Goal: Navigation & Orientation: Find specific page/section

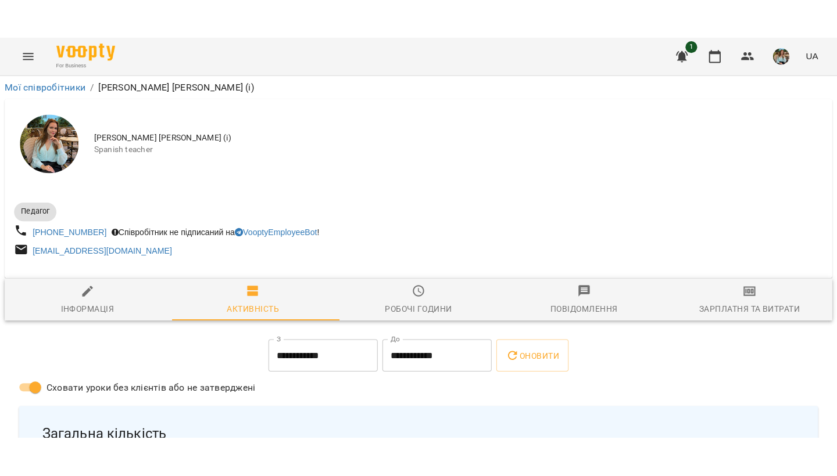
scroll to position [159, 0]
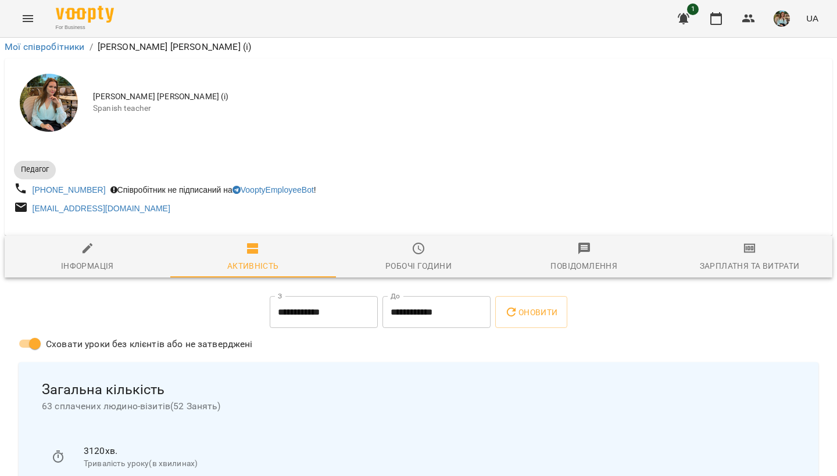
click at [780, 20] on img "button" at bounding box center [781, 18] width 16 height 16
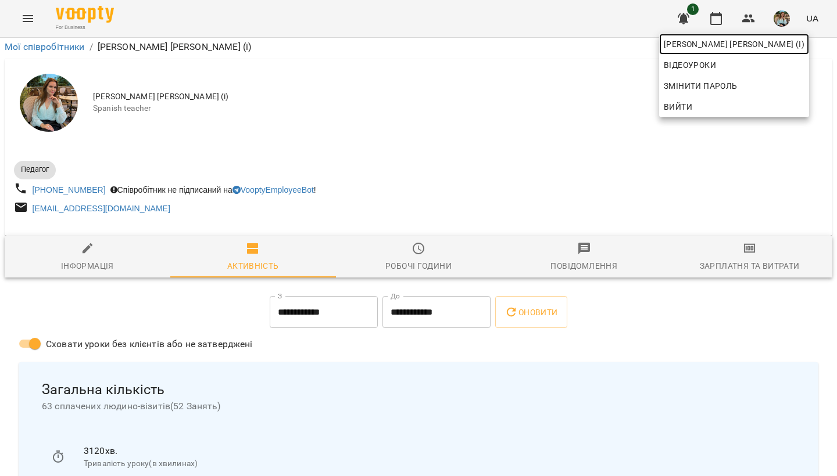
click at [770, 44] on span "[PERSON_NAME] [PERSON_NAME] (і)" at bounding box center [733, 44] width 141 height 14
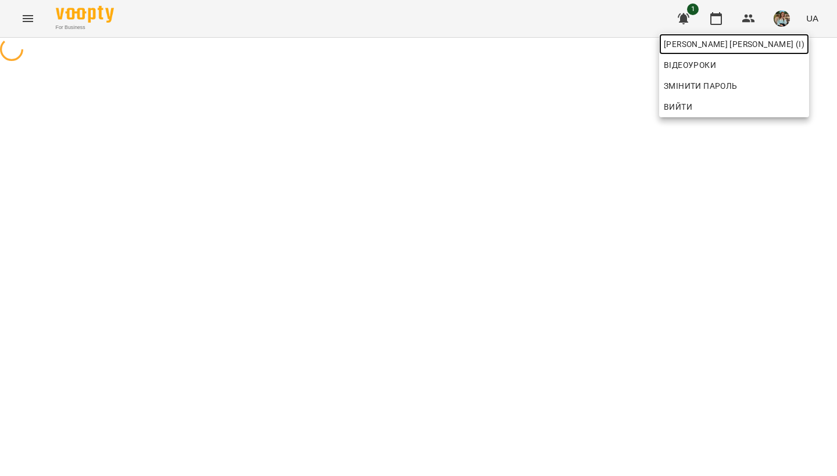
scroll to position [0, 0]
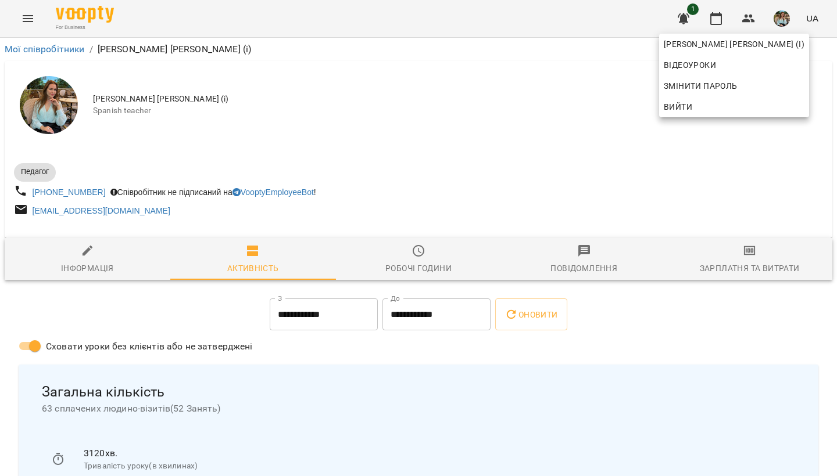
click at [497, 165] on div at bounding box center [418, 238] width 837 height 476
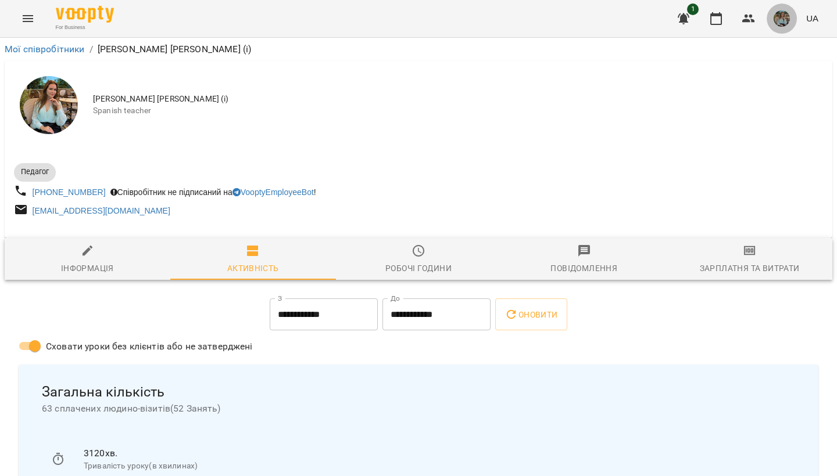
click at [791, 19] on button "button" at bounding box center [781, 18] width 30 height 30
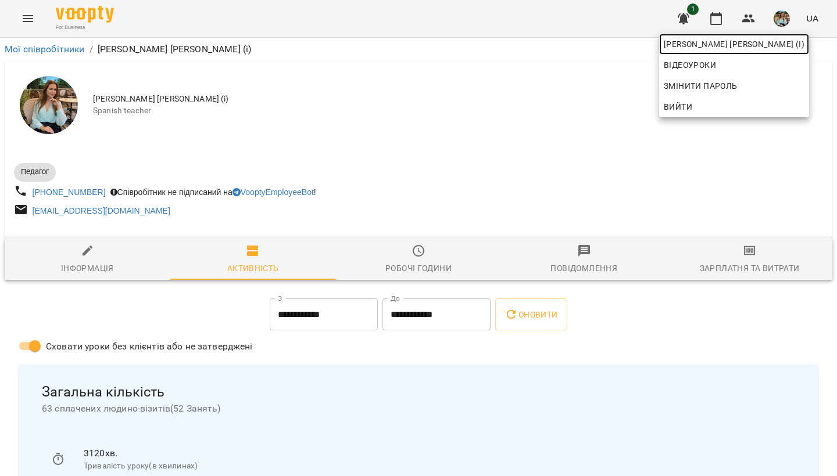
click at [762, 44] on span "[PERSON_NAME] [PERSON_NAME] (і)" at bounding box center [733, 44] width 141 height 14
click at [712, 20] on div at bounding box center [418, 238] width 837 height 476
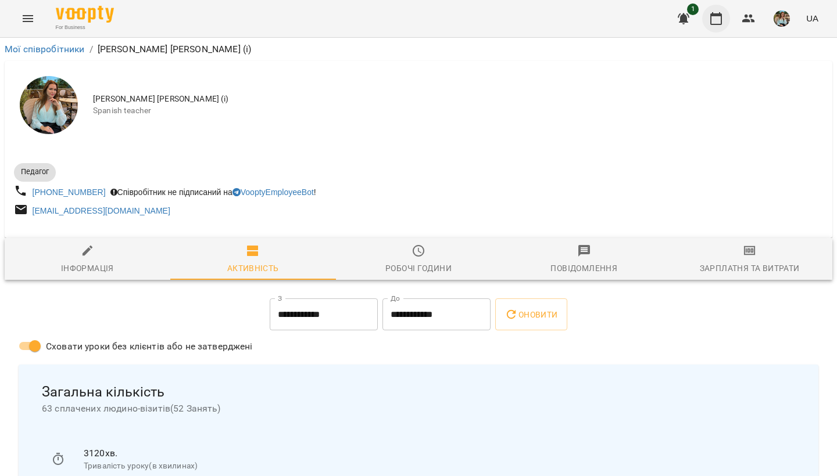
click at [719, 20] on icon "button" at bounding box center [716, 19] width 14 height 14
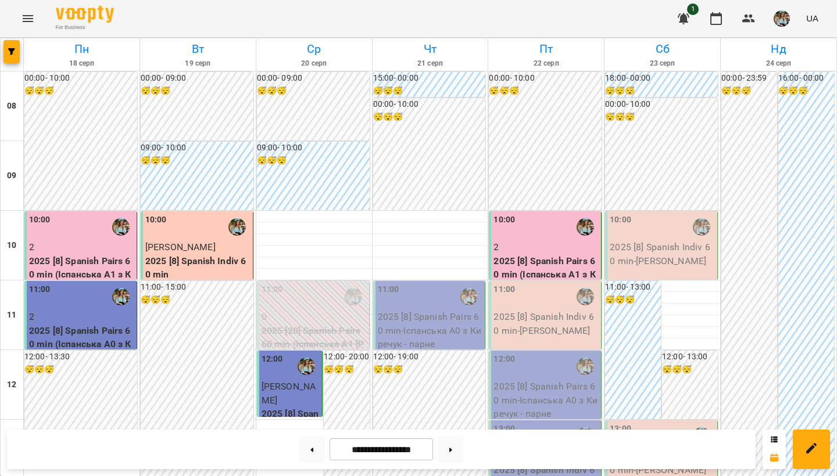
click at [782, 19] on img "button" at bounding box center [781, 18] width 16 height 16
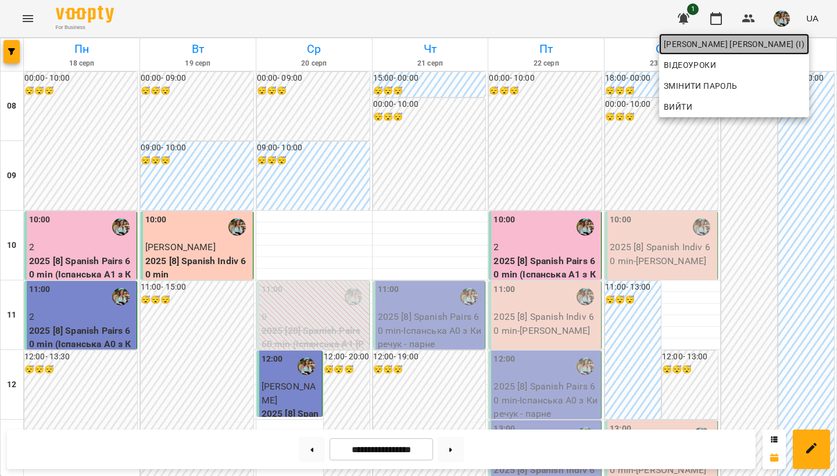
click at [760, 44] on span "[PERSON_NAME] [PERSON_NAME] (і)" at bounding box center [733, 44] width 141 height 14
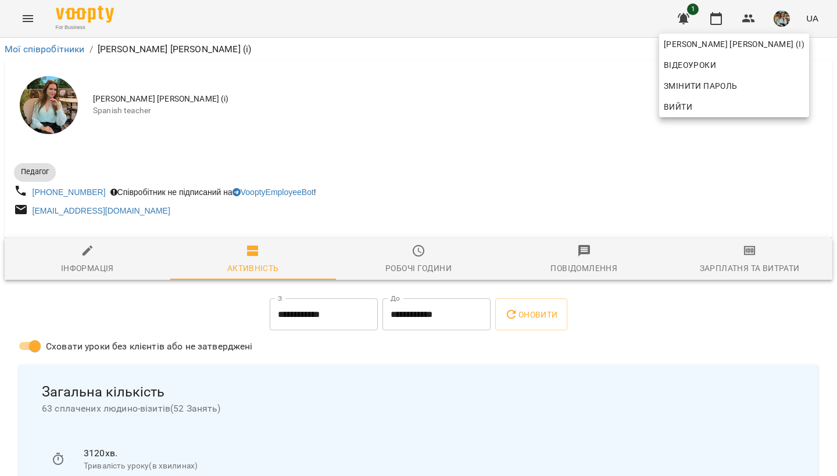
click at [472, 145] on div at bounding box center [418, 238] width 837 height 476
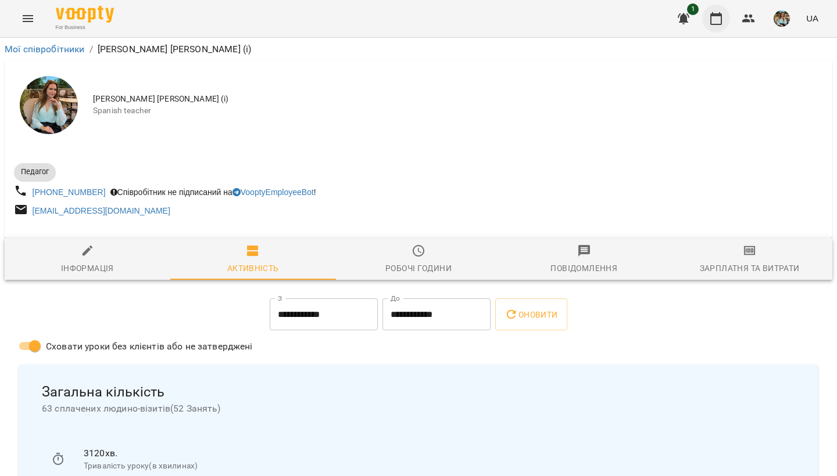
click at [707, 26] on button "button" at bounding box center [716, 19] width 28 height 28
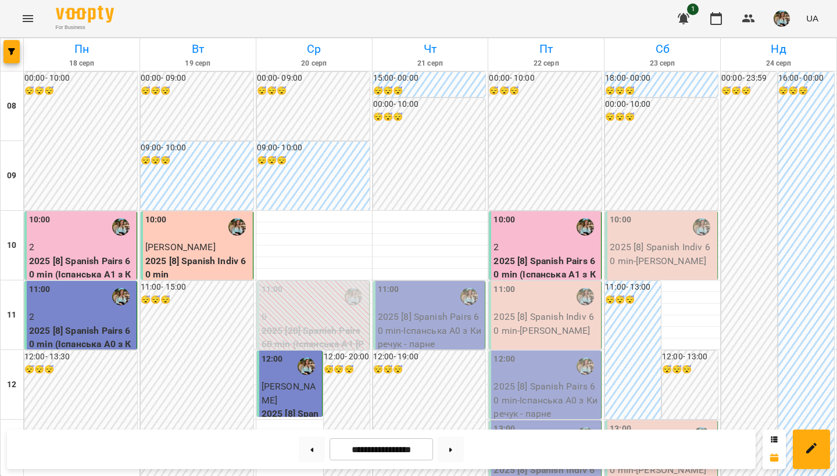
scroll to position [692, 0]
